Goal: Transaction & Acquisition: Book appointment/travel/reservation

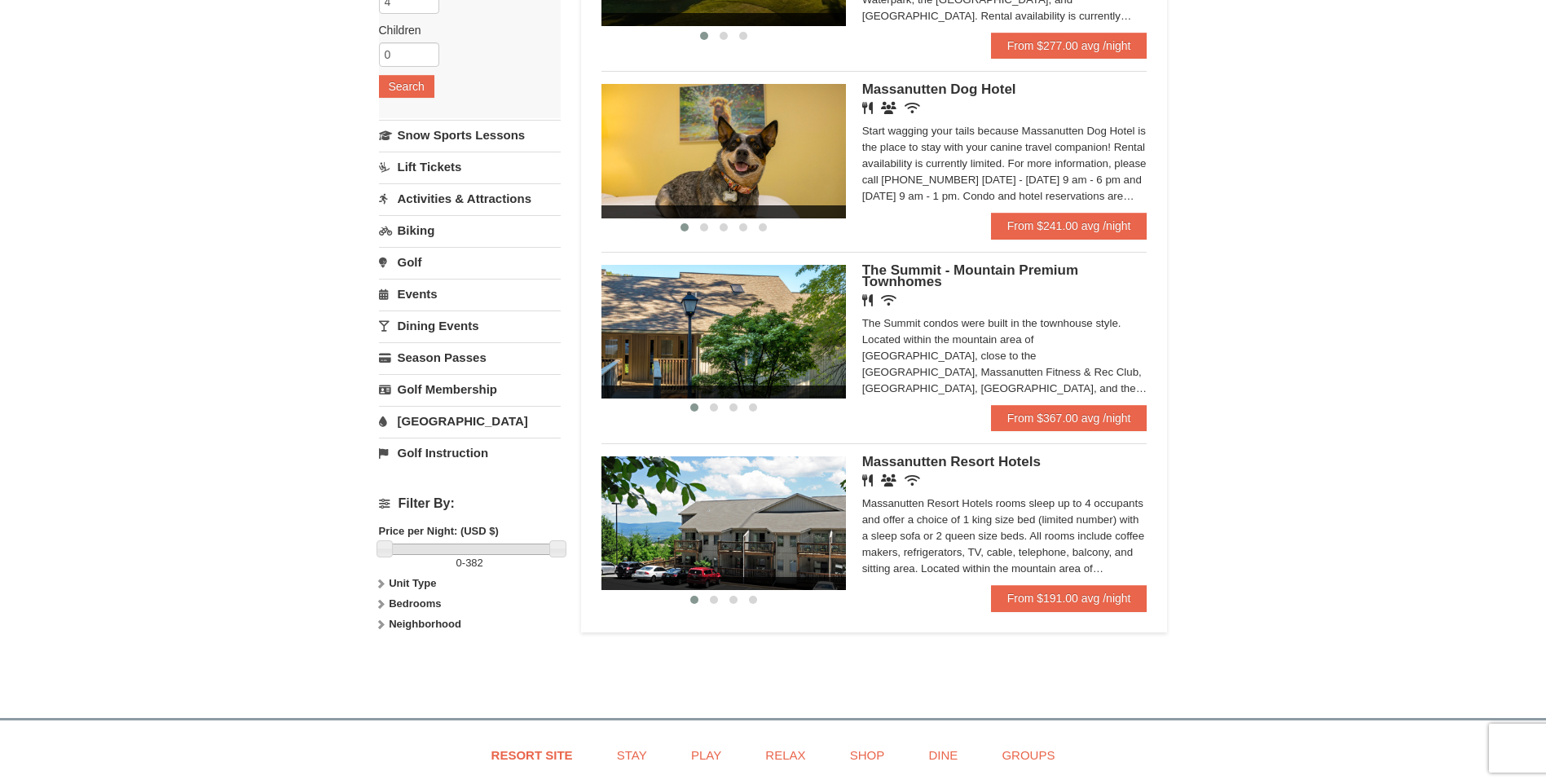
scroll to position [326, 0]
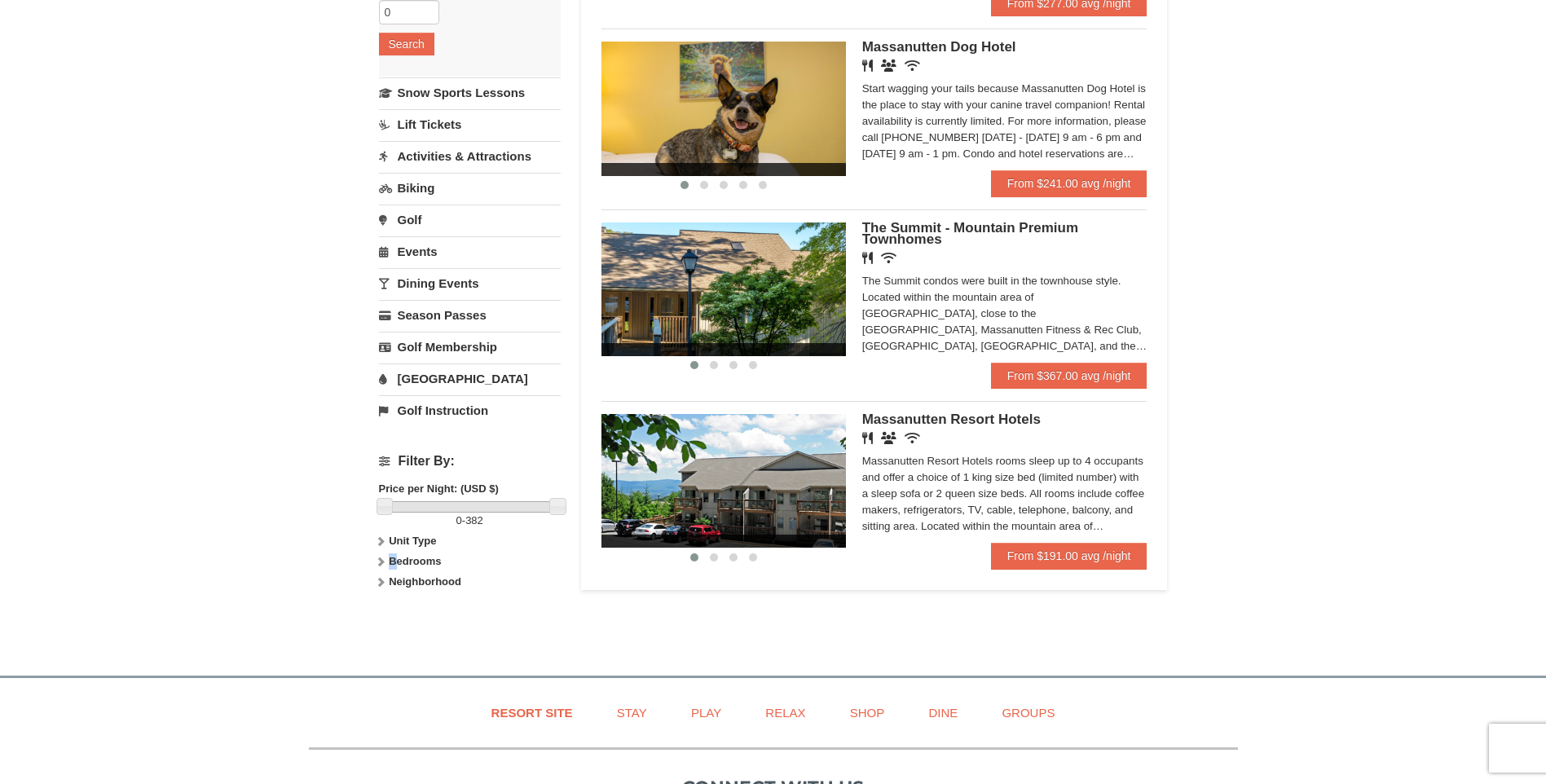
click at [393, 557] on strong "Bedrooms" at bounding box center [414, 560] width 52 height 13
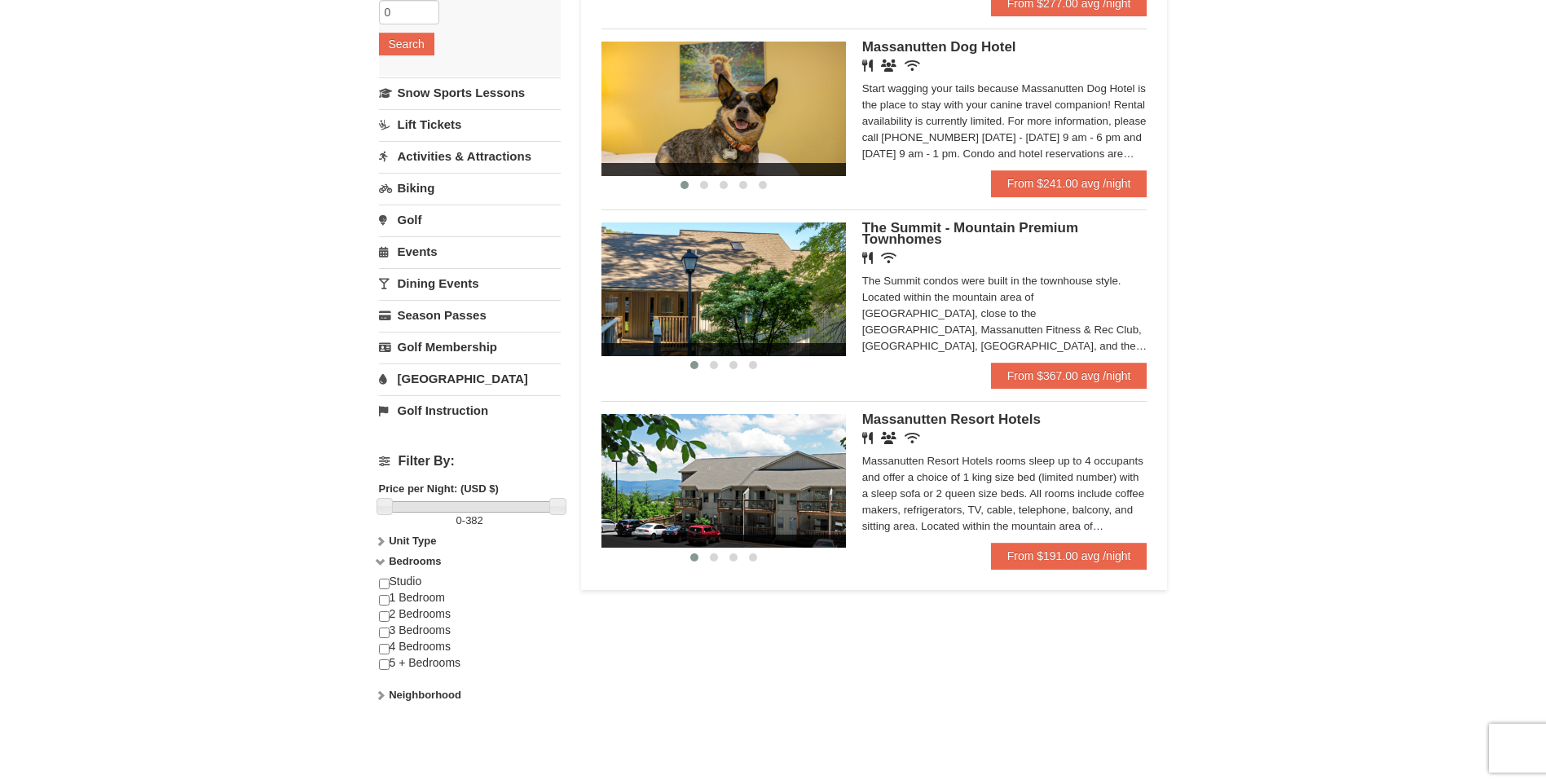
drag, startPoint x: 393, startPoint y: 557, endPoint x: 398, endPoint y: 614, distance: 57.2
click at [398, 614] on div "Studio 1 Bedroom 2 Bedrooms 3 Bedrooms 4 Bedrooms 5 + Bedrooms" at bounding box center [470, 631] width 182 height 113
click at [383, 615] on input "checkbox" at bounding box center [384, 616] width 11 height 11
checkbox input "true"
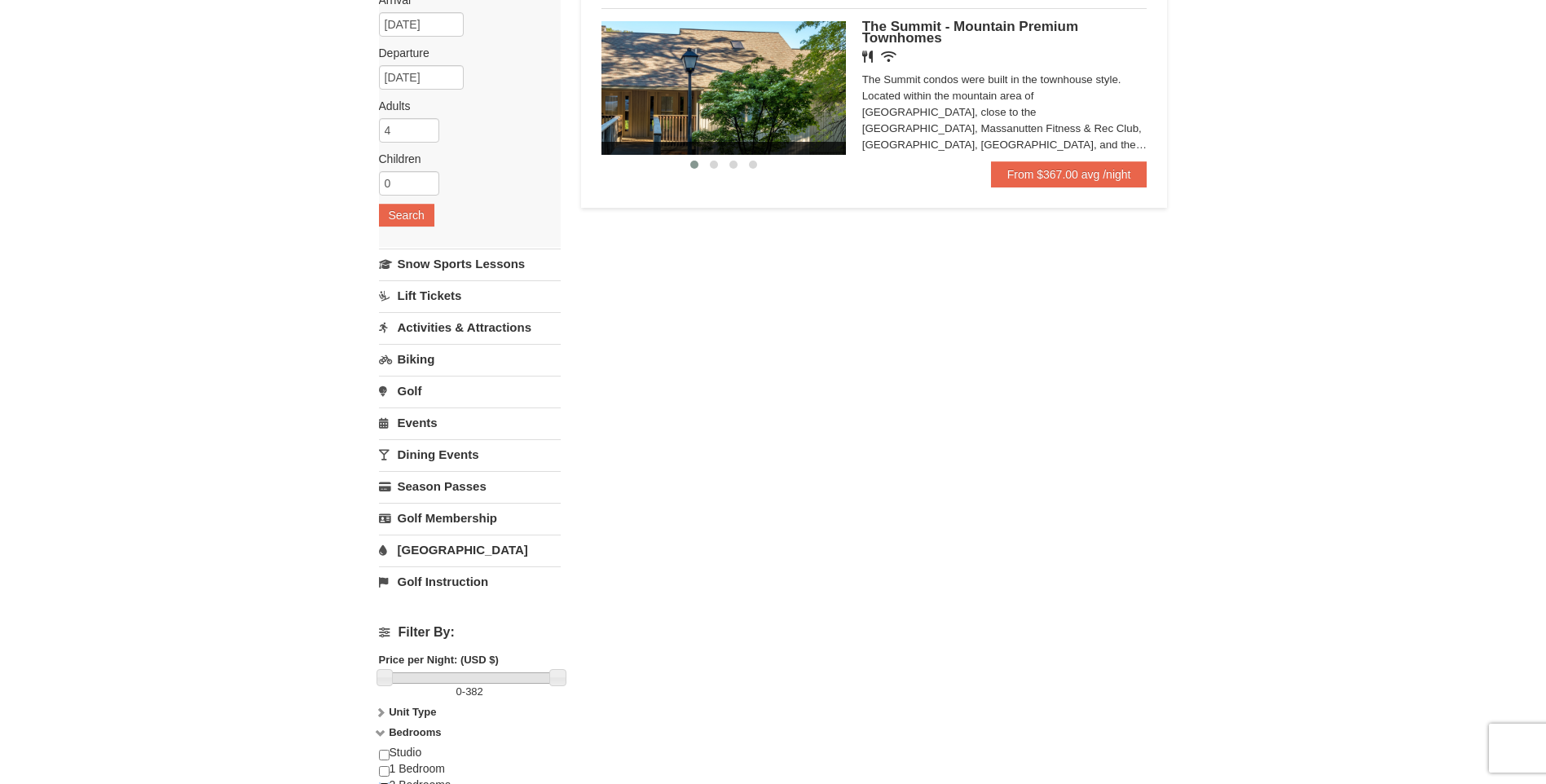
scroll to position [0, 0]
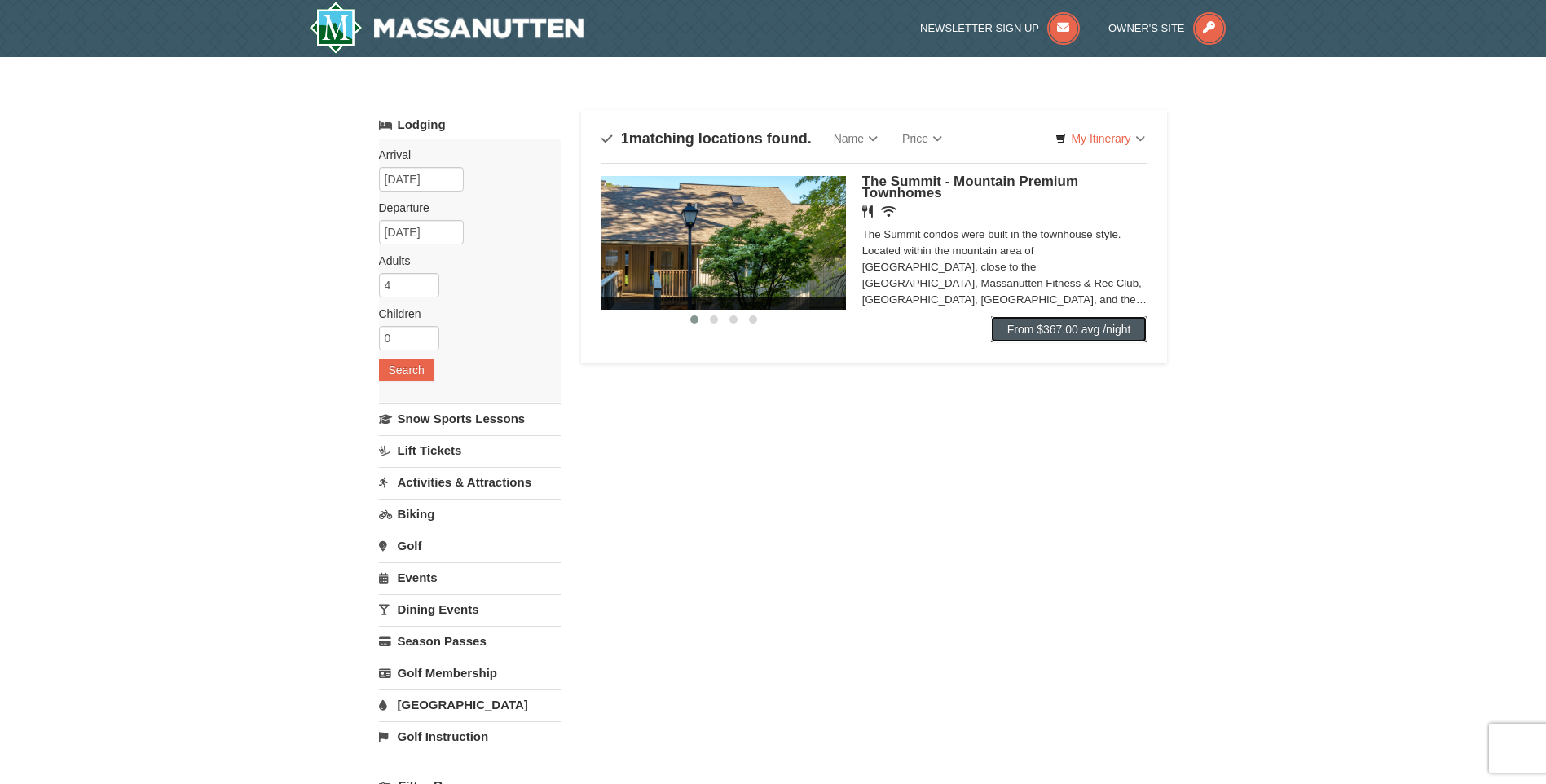
click at [1046, 326] on link "From $367.00 avg /night" at bounding box center [1069, 329] width 156 height 26
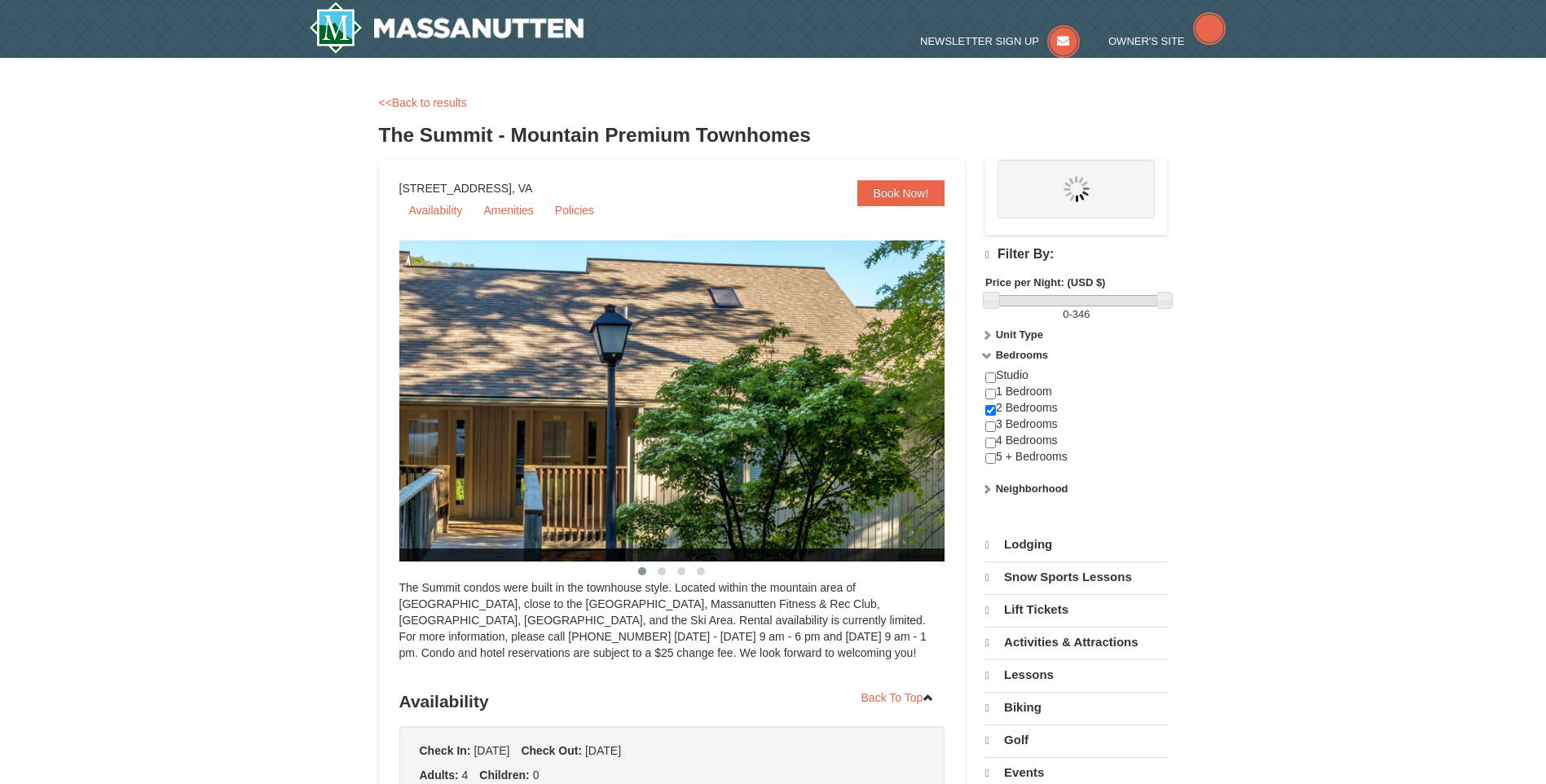
select select "9"
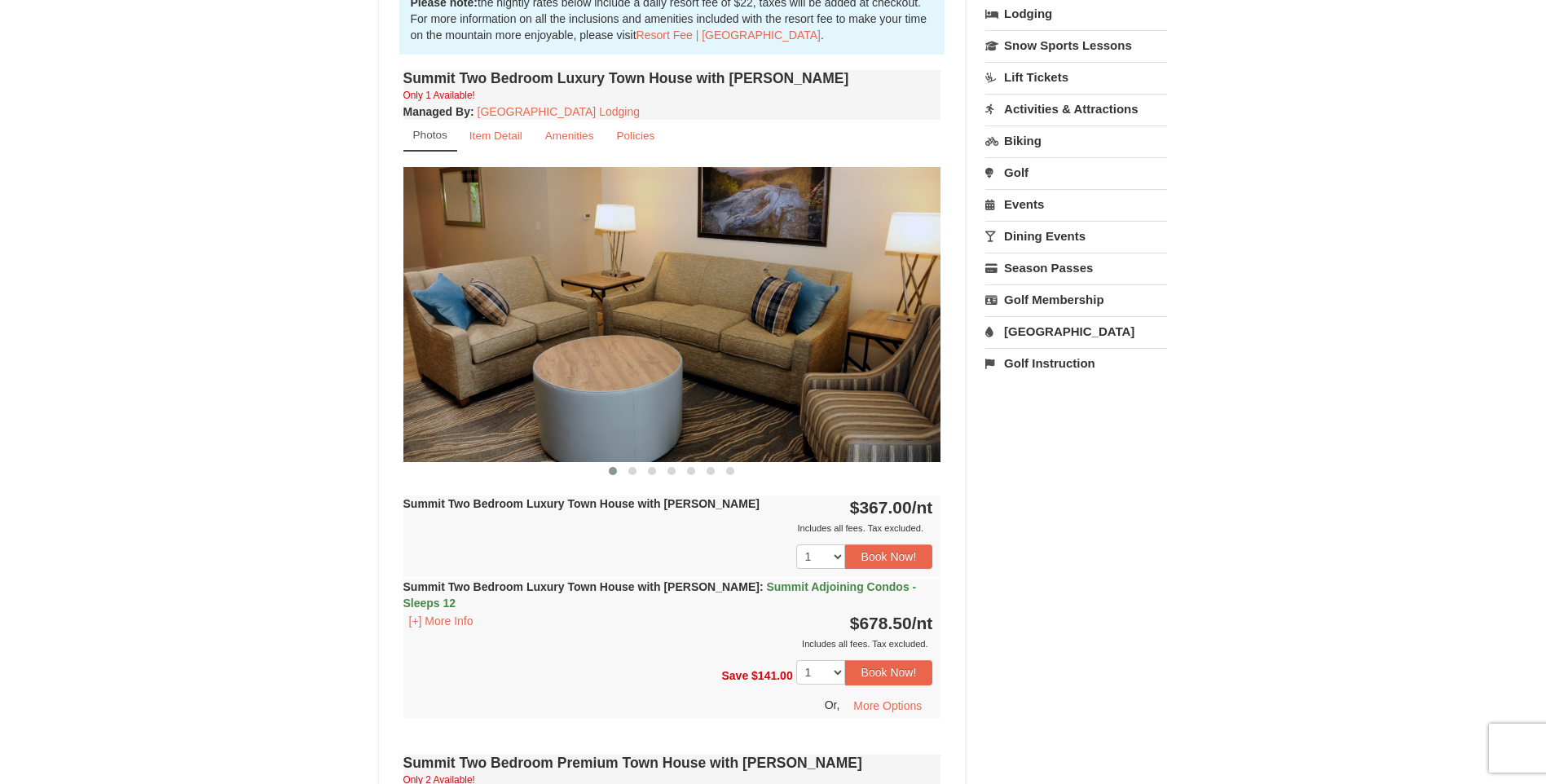
scroll to position [489, 0]
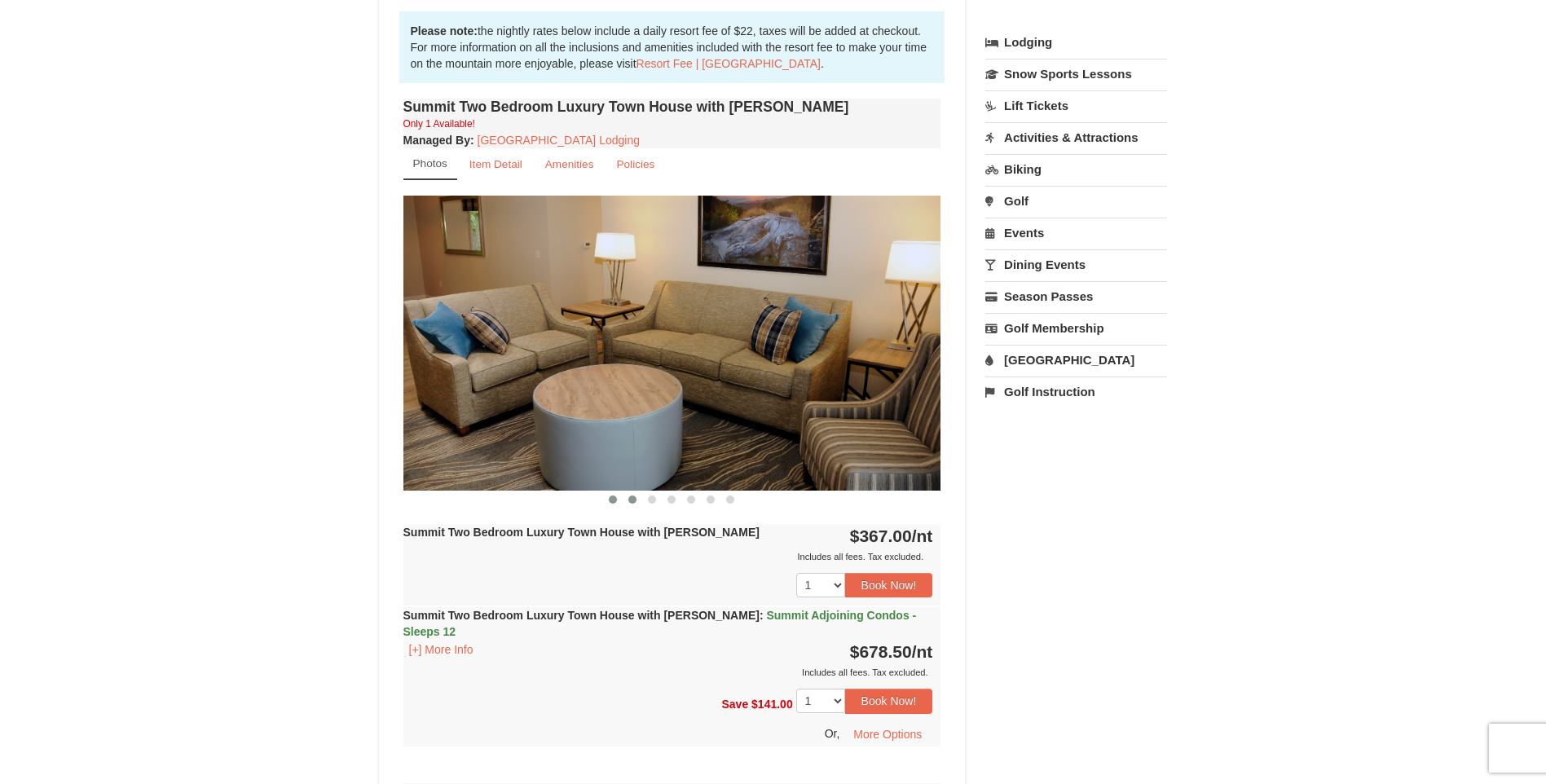
click at [631, 499] on span at bounding box center [633, 499] width 8 height 8
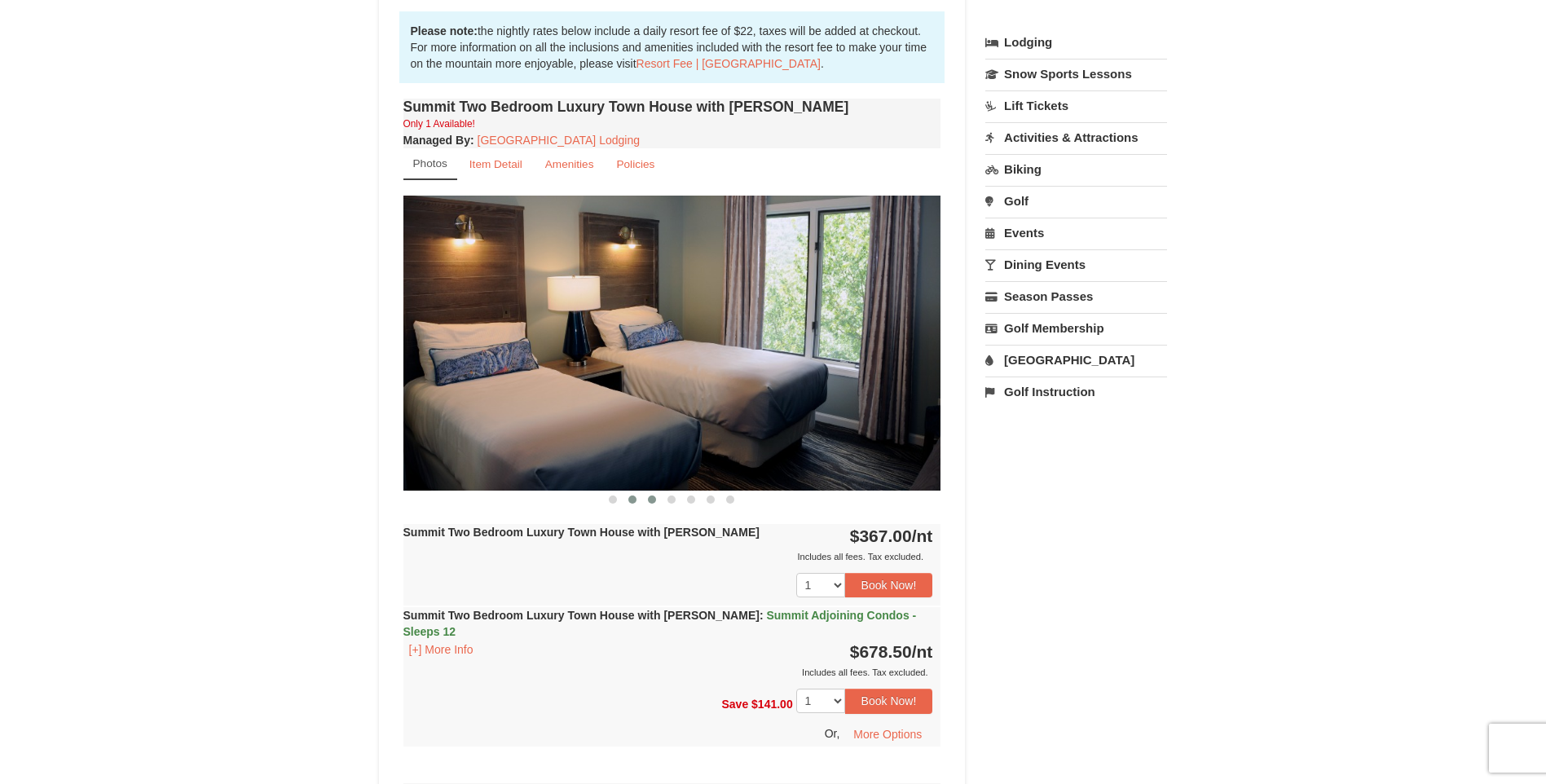
click at [654, 500] on span at bounding box center [652, 499] width 8 height 8
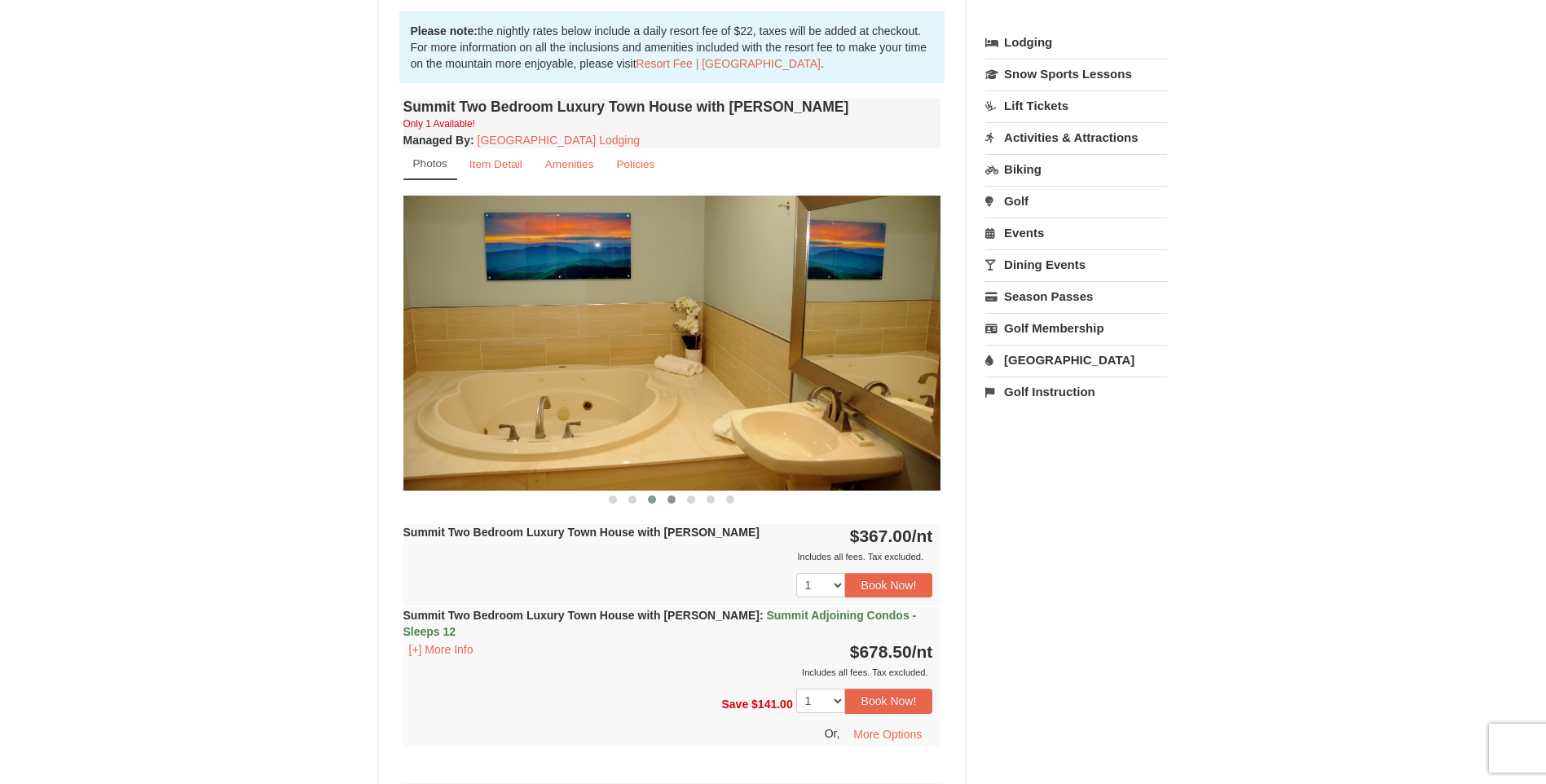
click at [671, 500] on span at bounding box center [672, 499] width 8 height 8
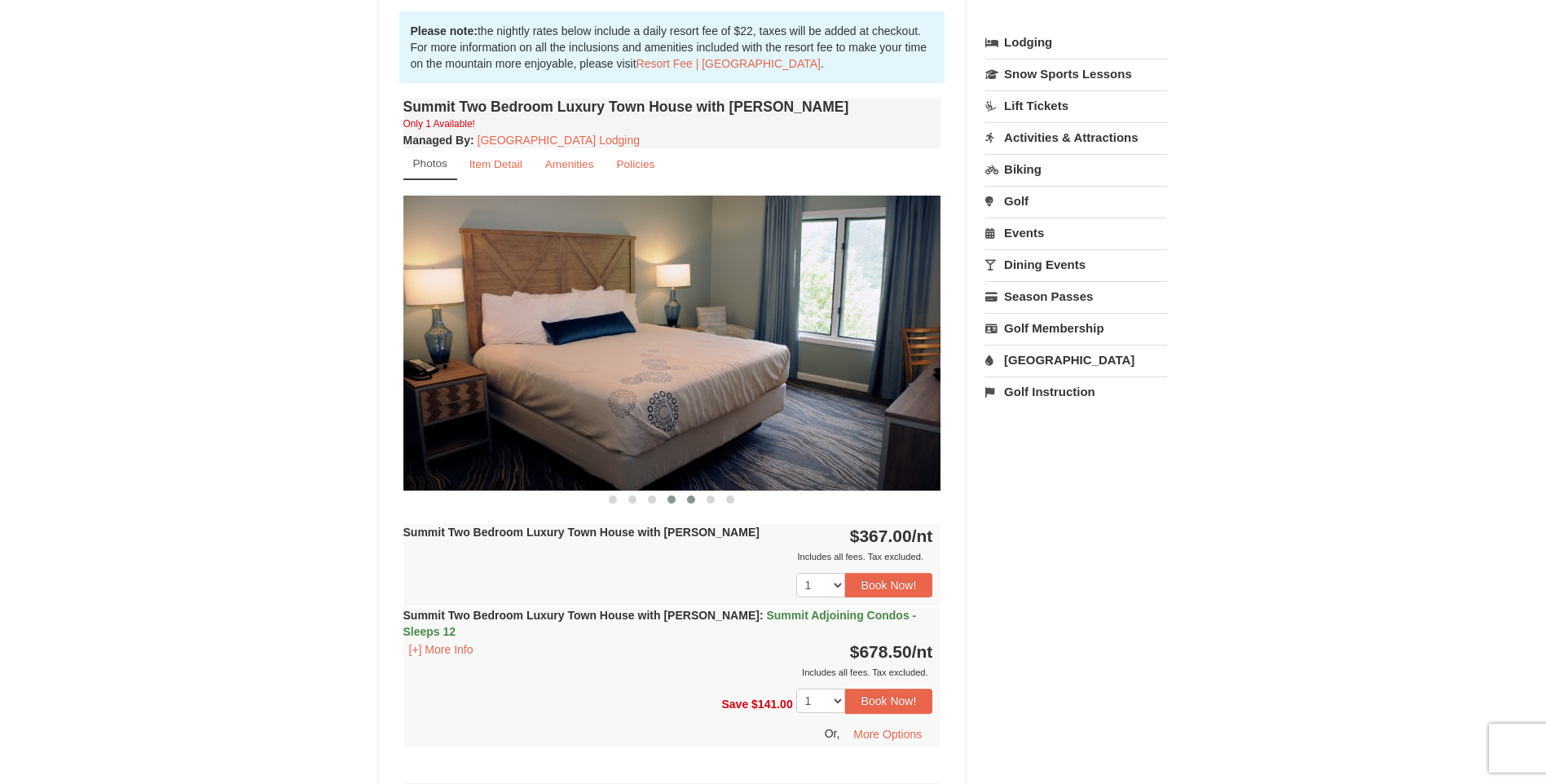
click at [685, 501] on button at bounding box center [691, 499] width 20 height 17
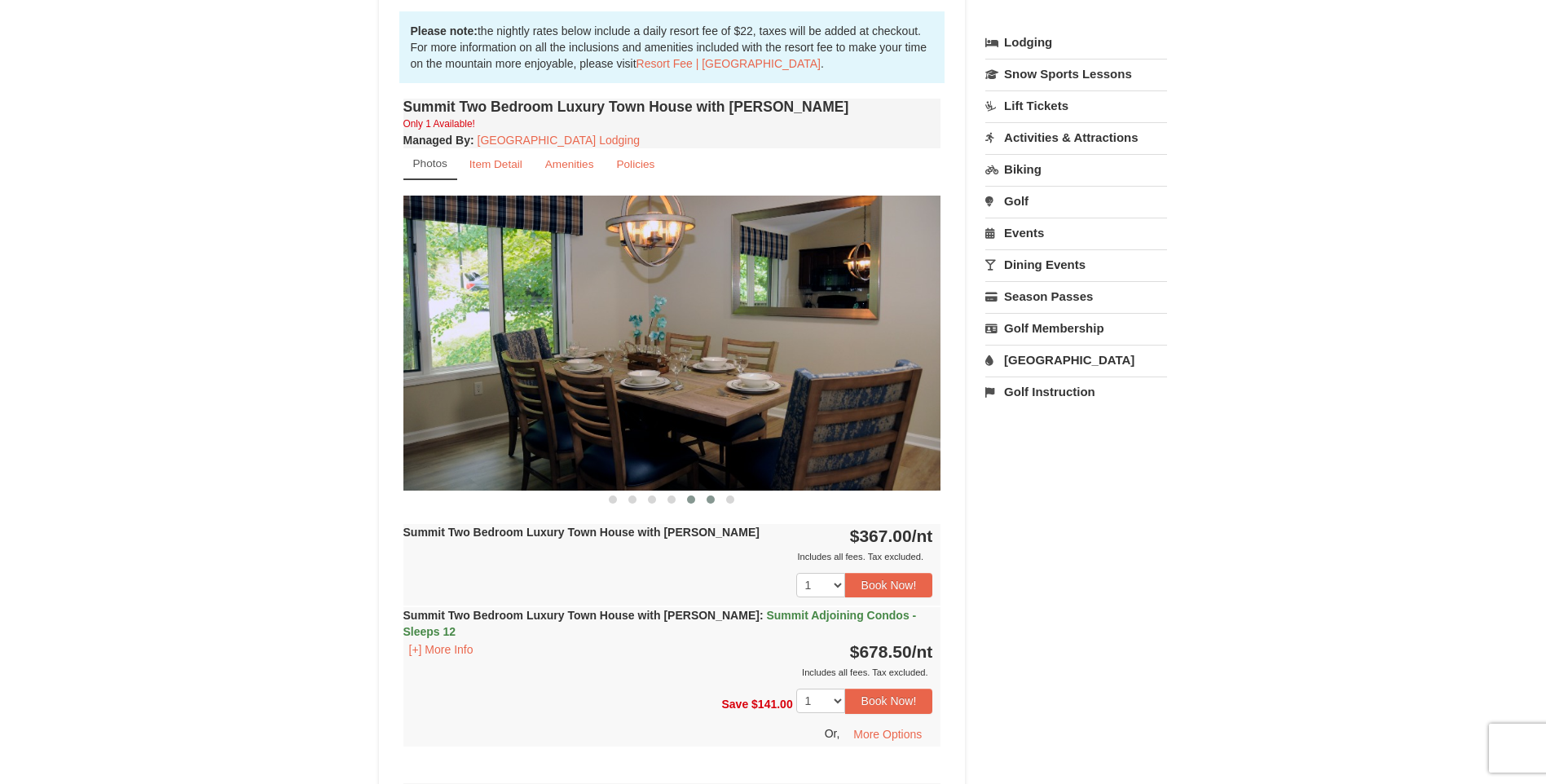
click at [703, 505] on button at bounding box center [711, 499] width 20 height 17
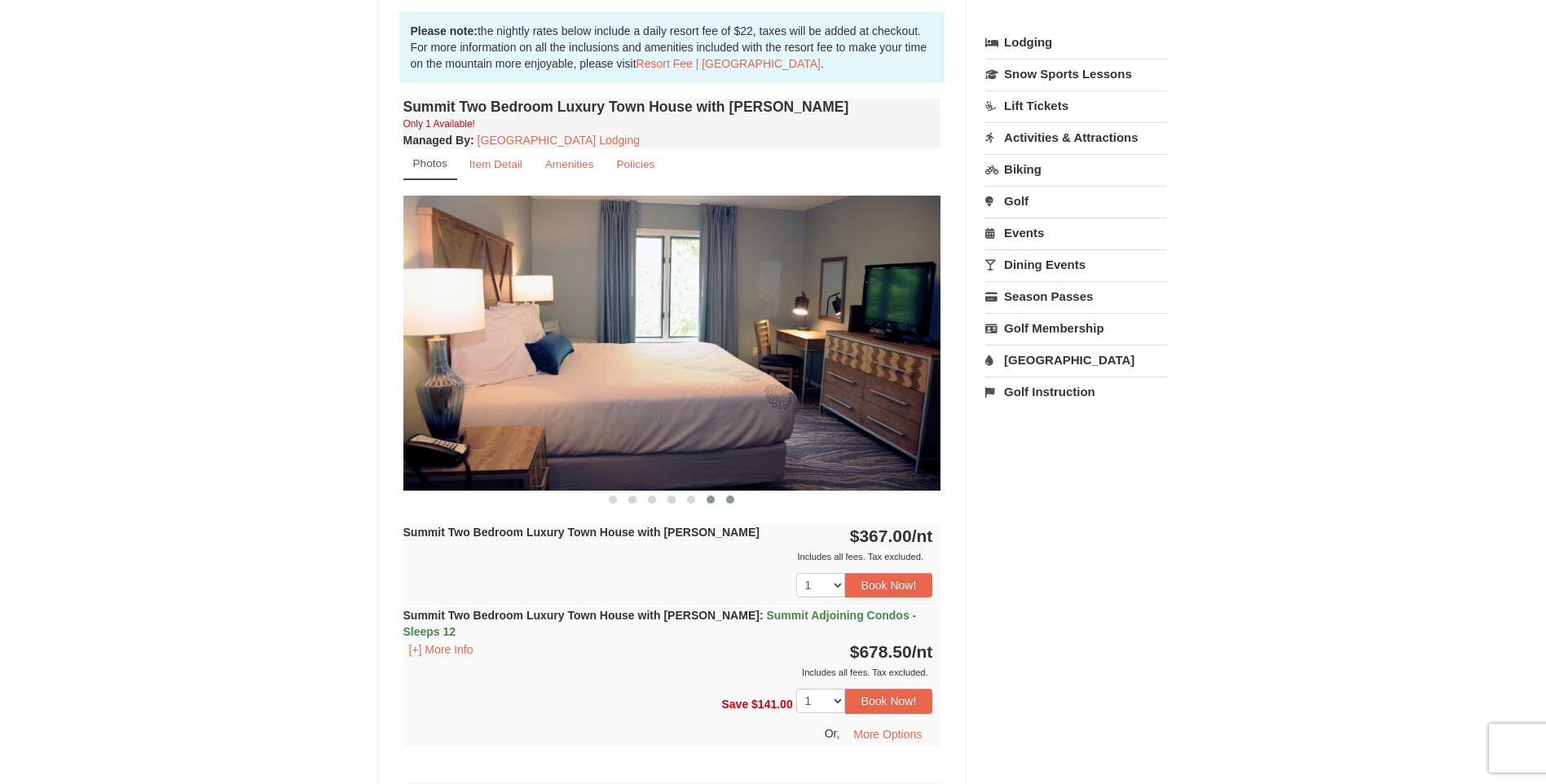
click at [728, 501] on span at bounding box center [731, 499] width 8 height 8
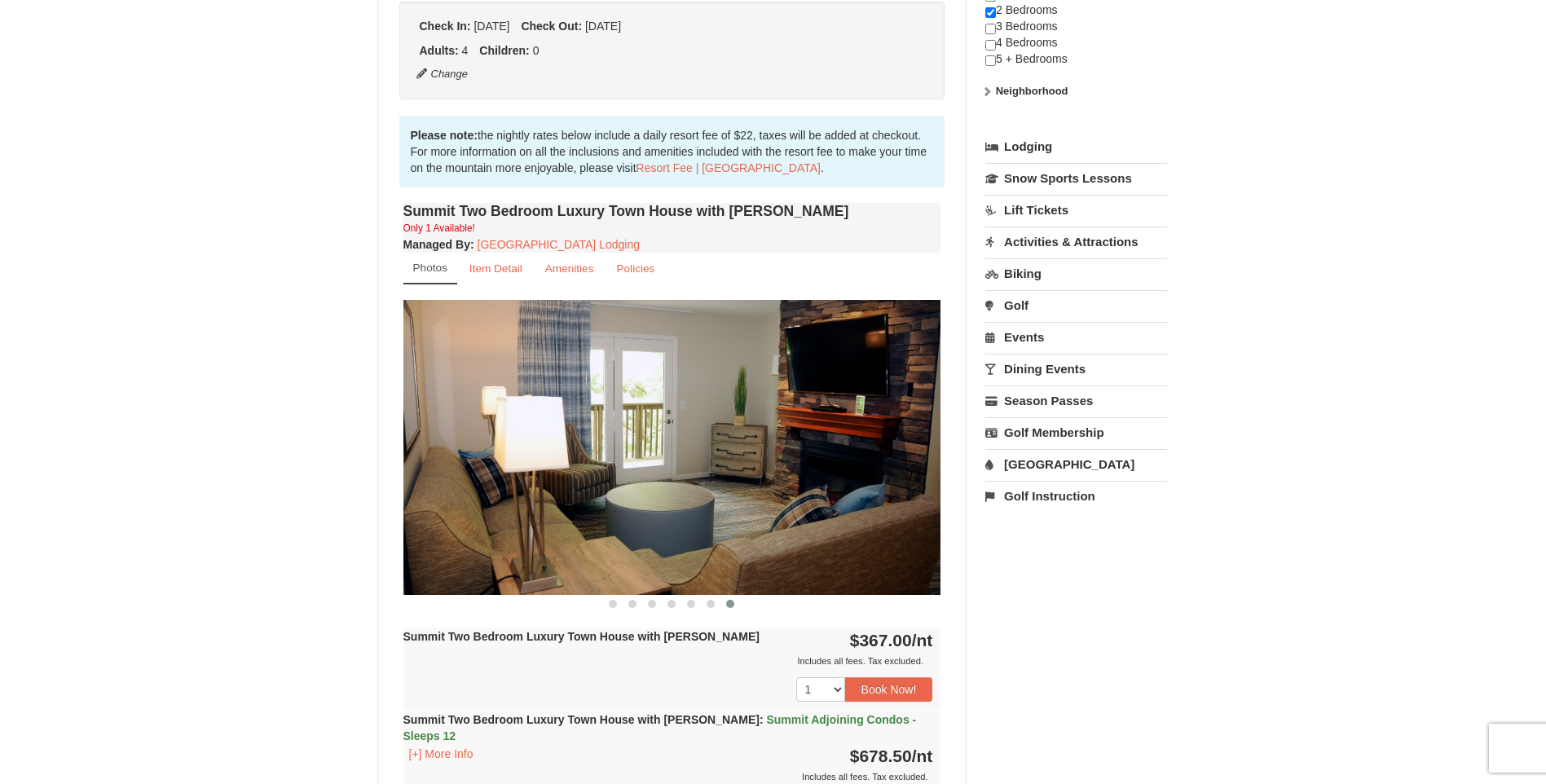
scroll to position [81, 0]
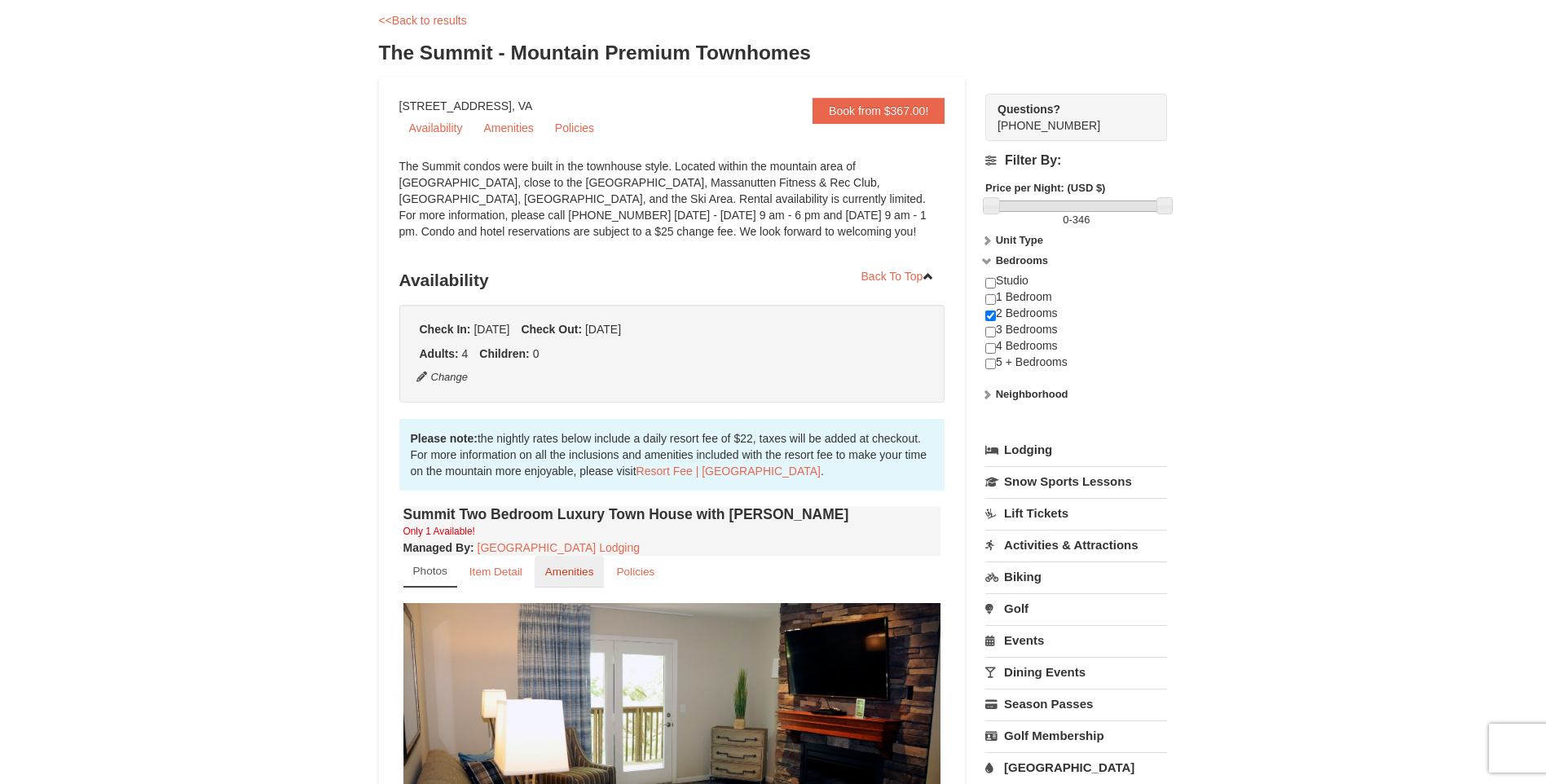
click at [554, 571] on small "Amenities" at bounding box center [569, 571] width 49 height 13
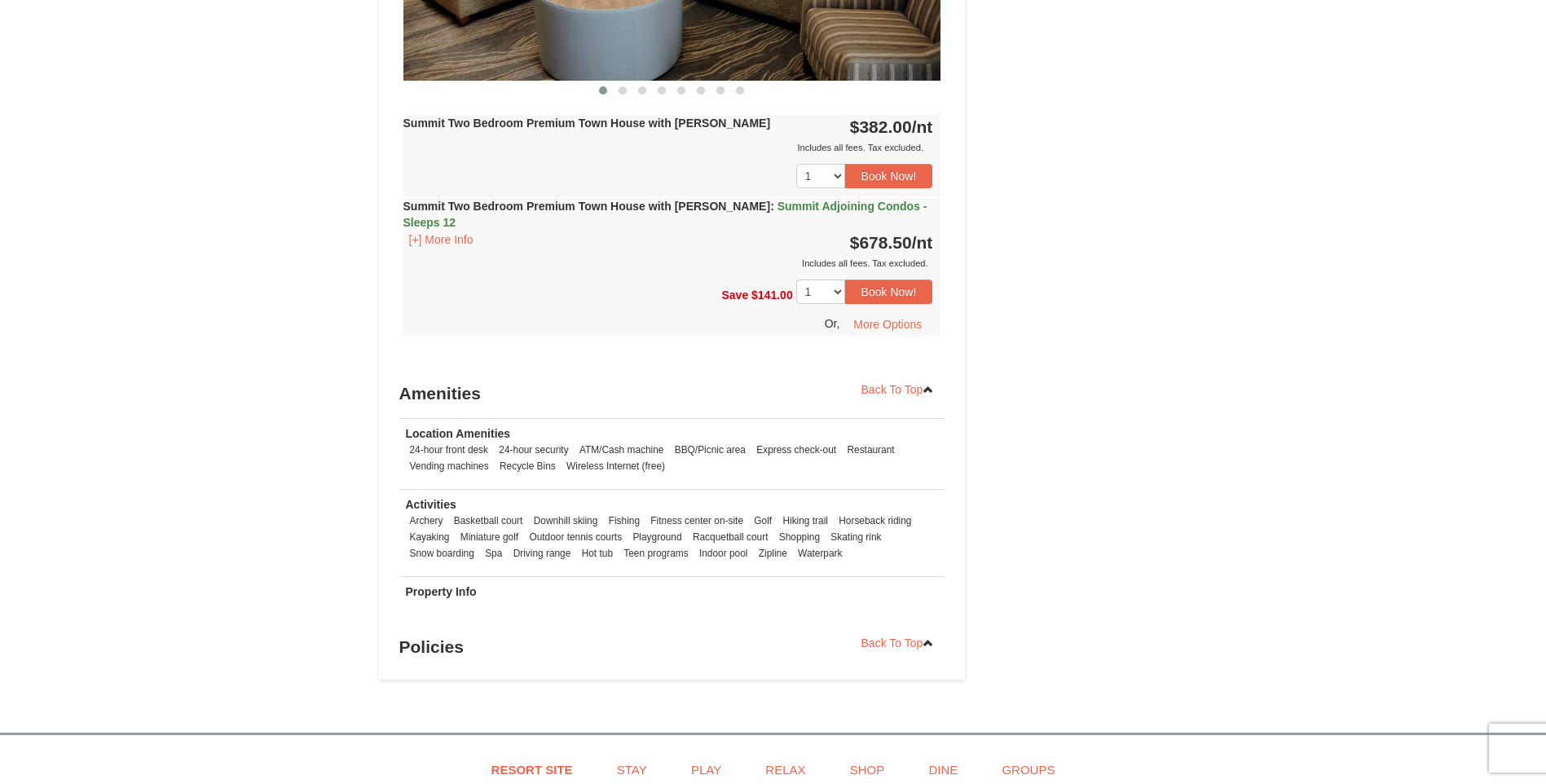
scroll to position [1630, 0]
